Goal: Task Accomplishment & Management: Manage account settings

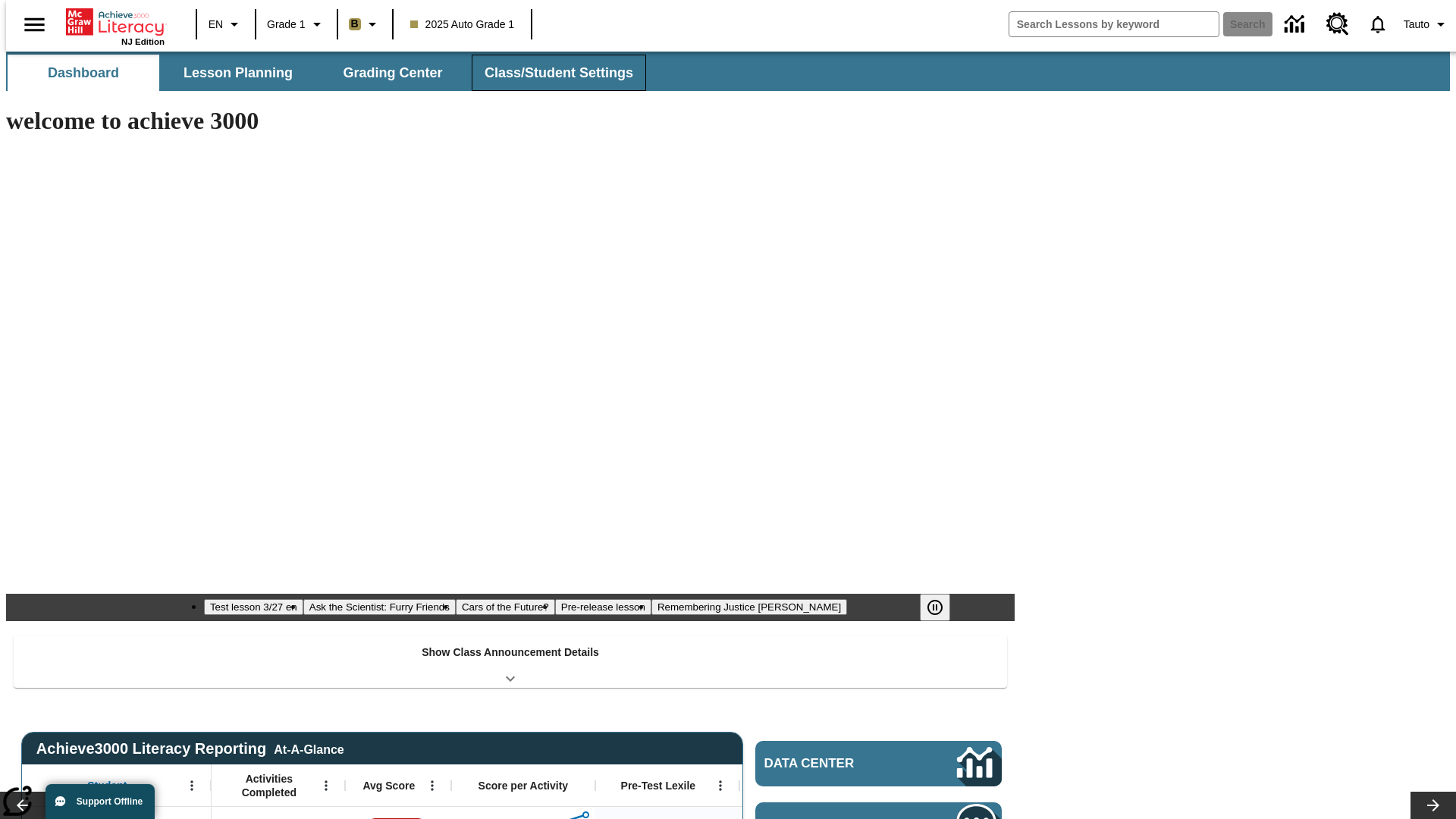
click at [550, 72] on button "Class/Student Settings" at bounding box center [558, 72] width 175 height 36
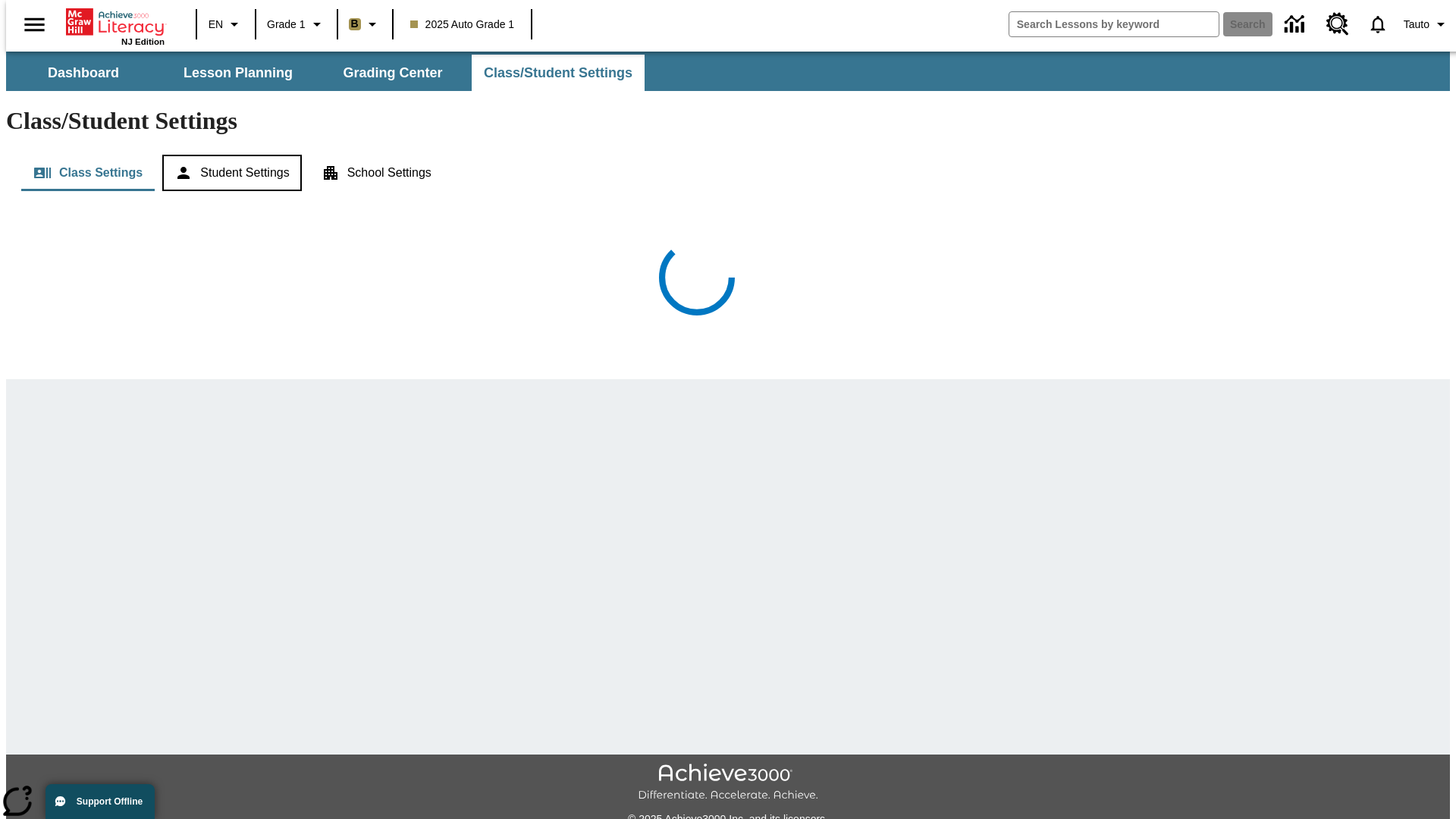
click at [228, 154] on button "Student Settings" at bounding box center [232, 172] width 138 height 36
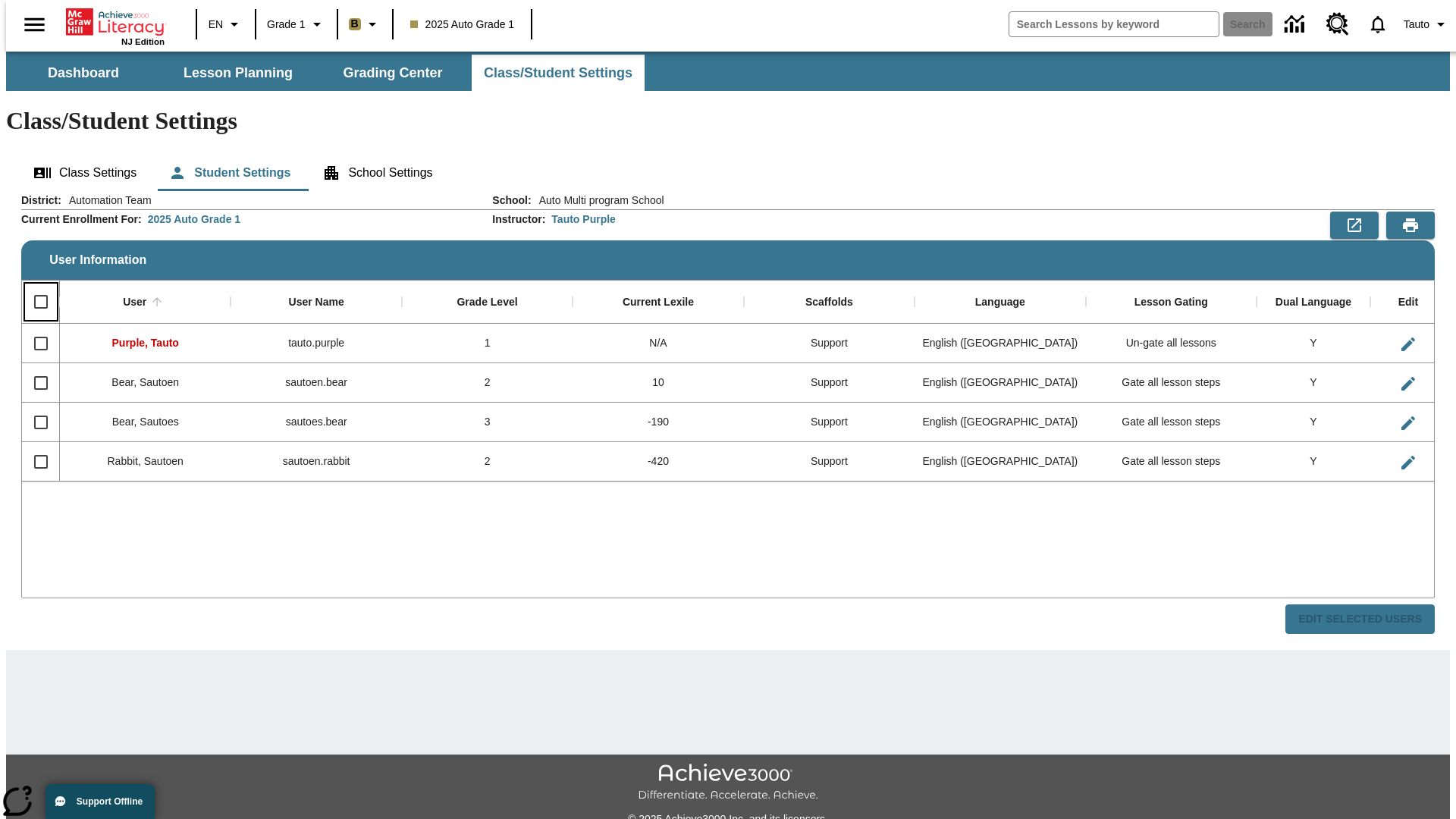
click at [34, 286] on input "Select all rows" at bounding box center [41, 302] width 32 height 32
checkbox input "true"
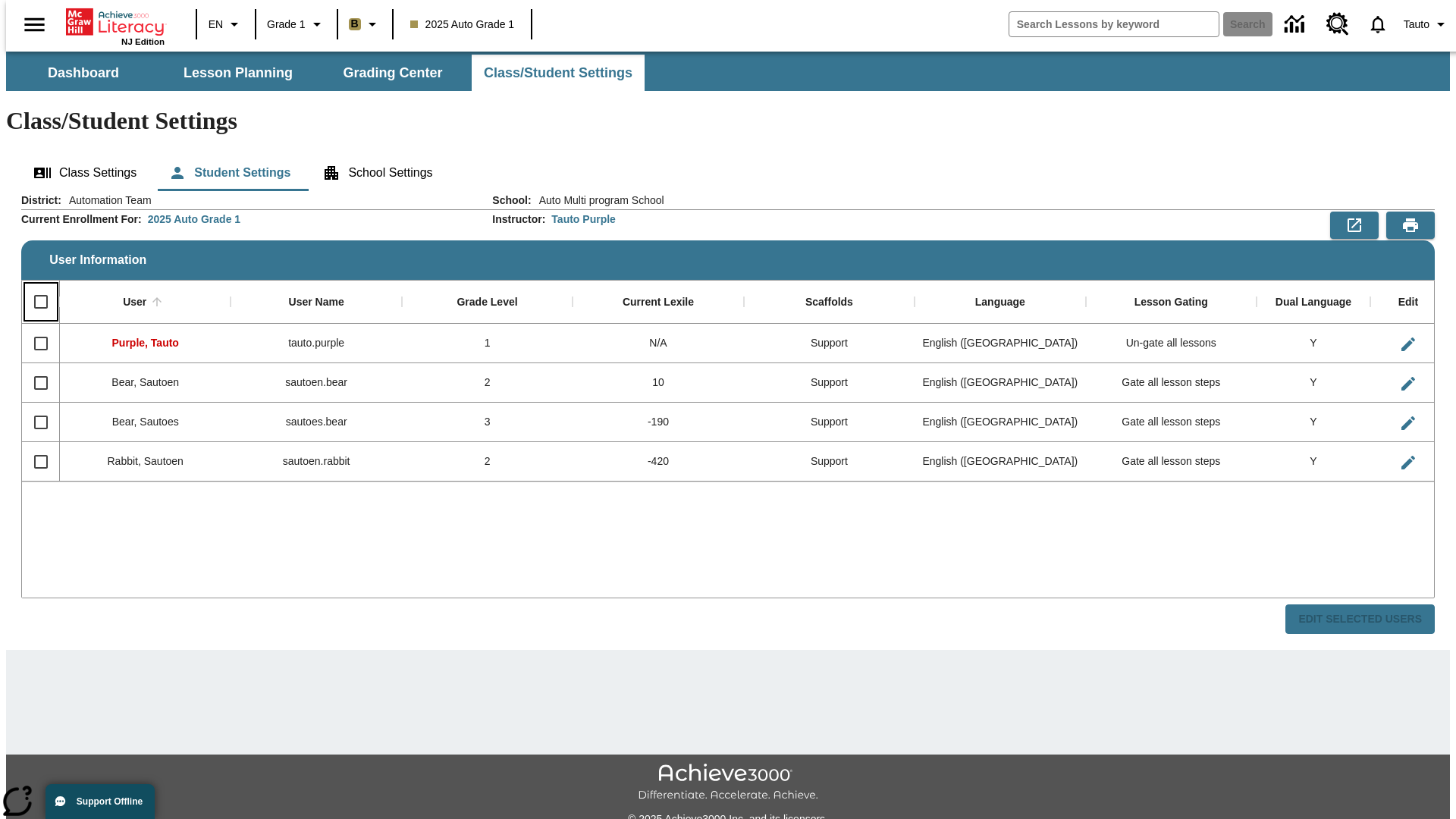
checkbox input "true"
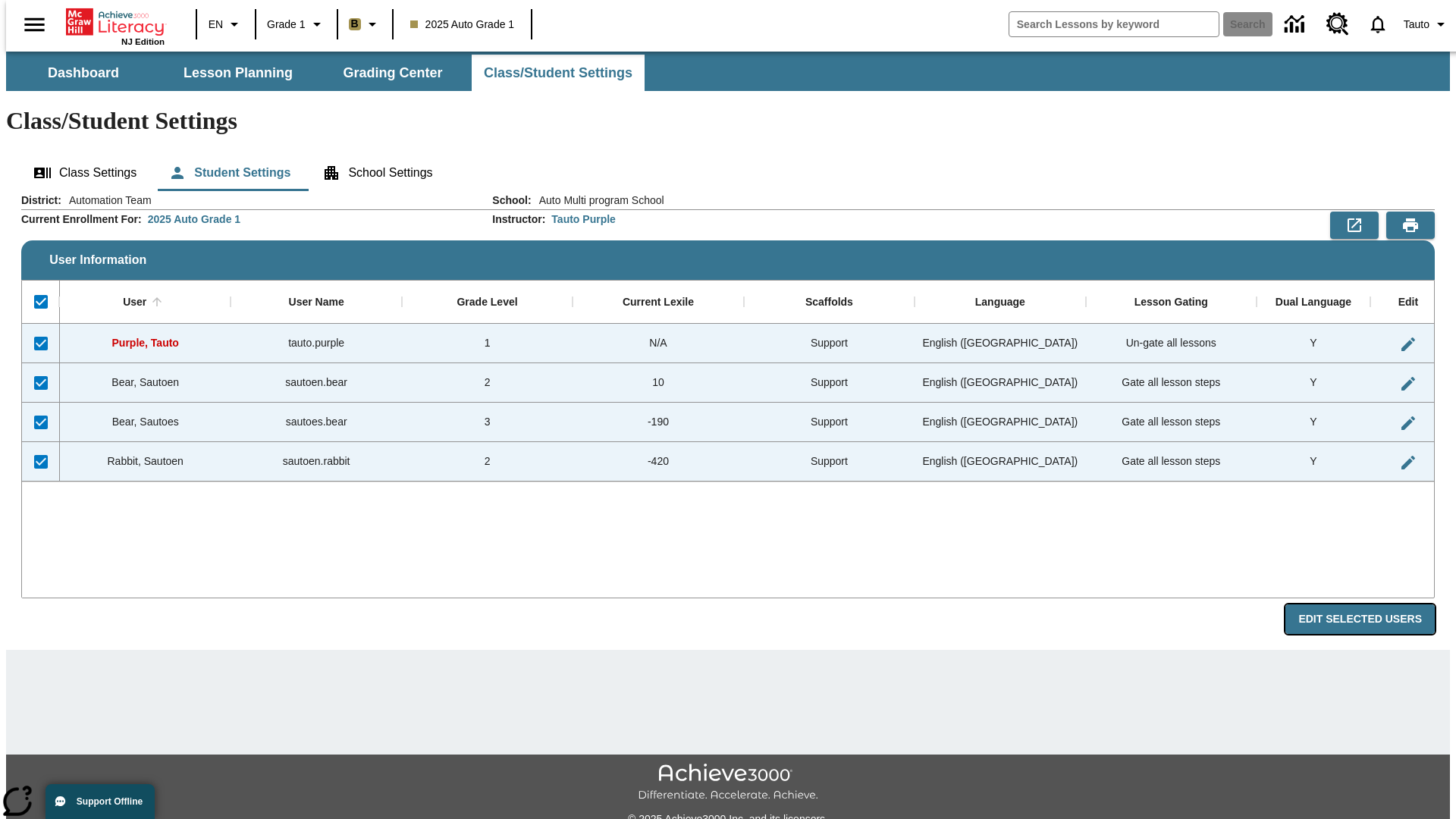
click at [1372, 604] on button "Edit Selected Users" at bounding box center [1359, 619] width 150 height 30
